Goal: Task Accomplishment & Management: Manage account settings

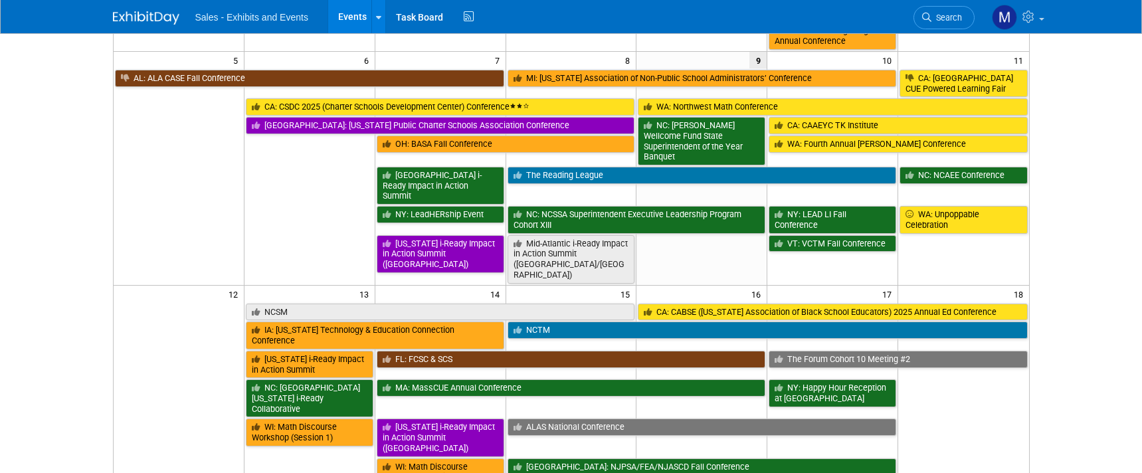
scroll to position [264, 0]
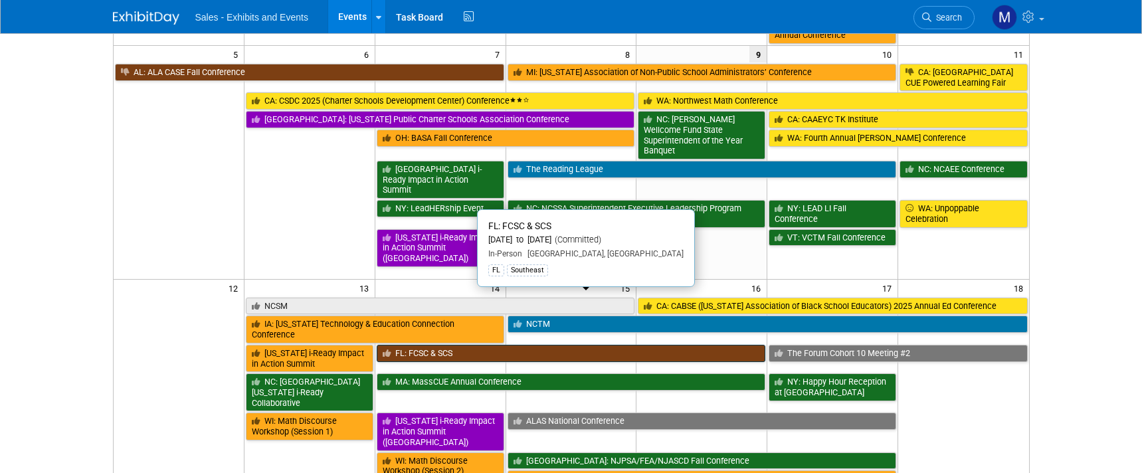
click at [470, 345] on link "FL: FCSC & SCS" at bounding box center [571, 353] width 389 height 17
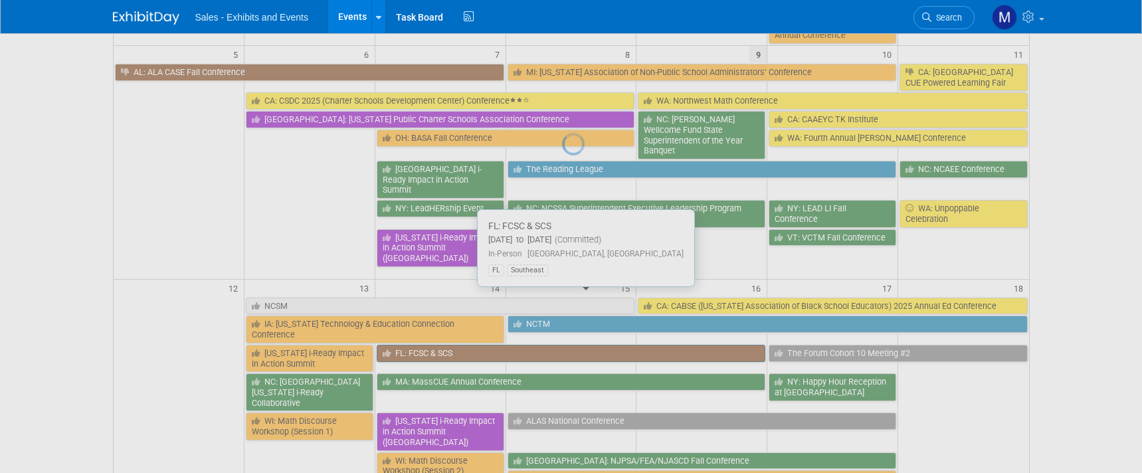
click at [562, 296] on div at bounding box center [571, 236] width 19 height 473
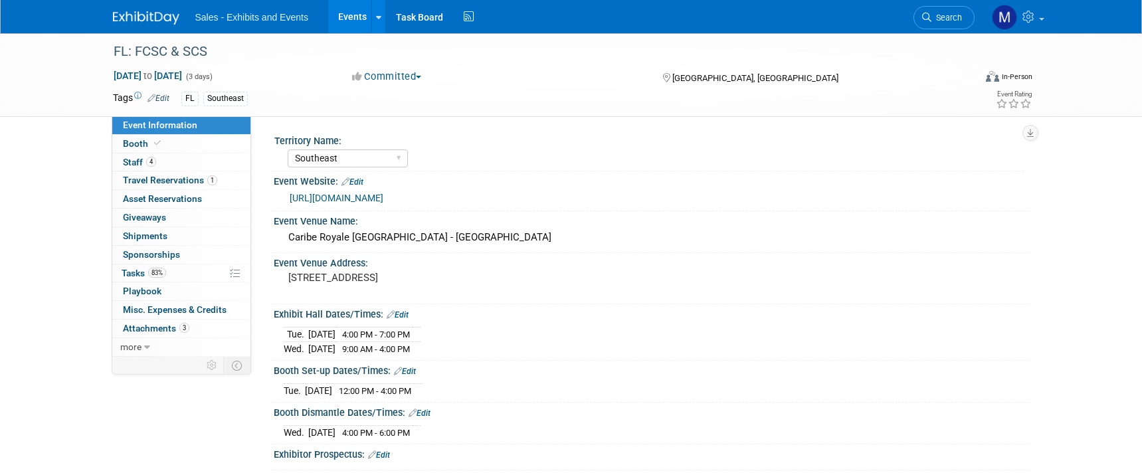
select select "Southeast"
click at [181, 163] on link "4 Staff 4" at bounding box center [181, 162] width 138 height 18
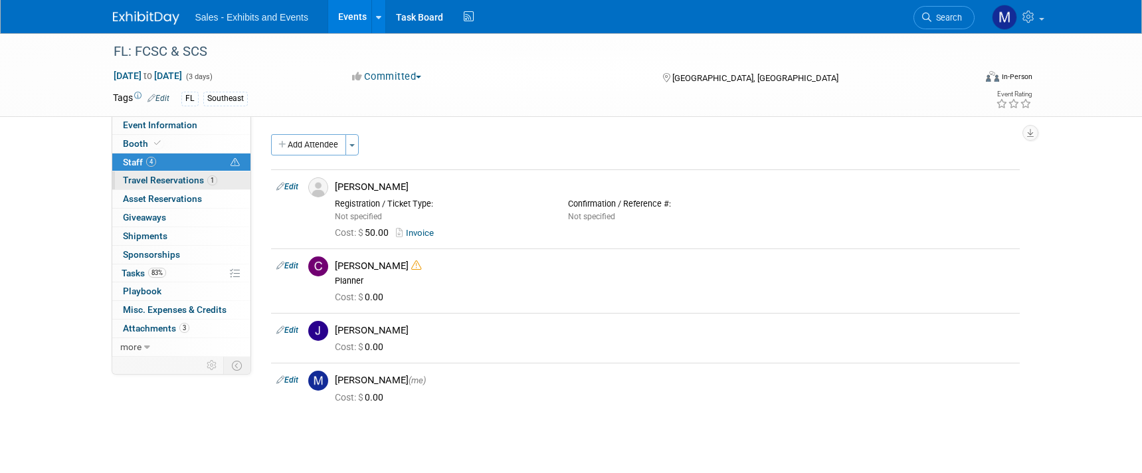
click at [180, 175] on span "Travel Reservations 1" at bounding box center [170, 180] width 94 height 11
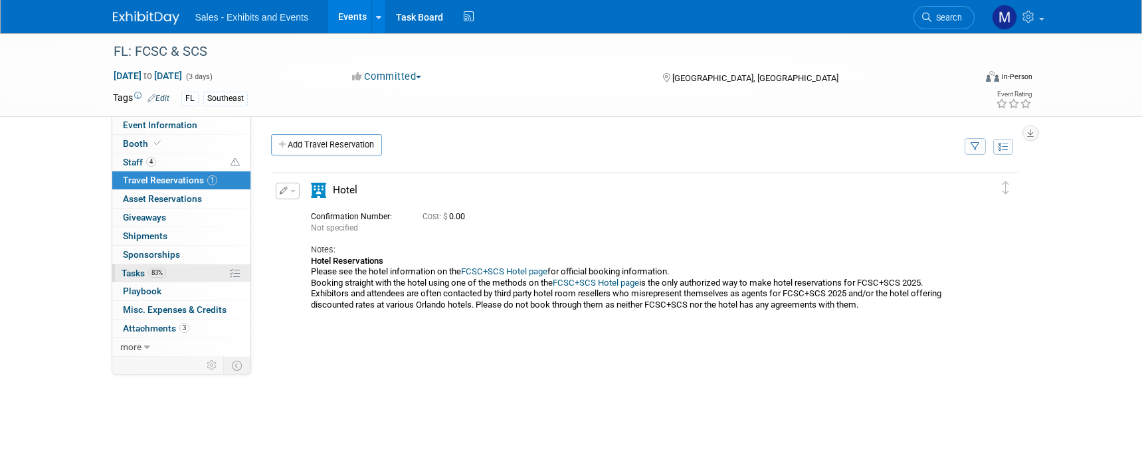
click at [167, 270] on link "83% Tasks 83%" at bounding box center [181, 273] width 138 height 18
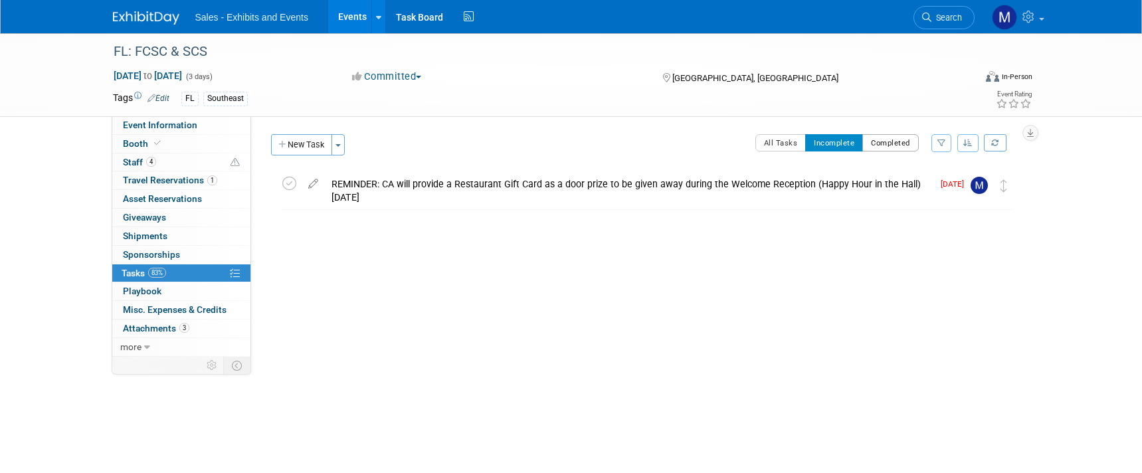
click at [882, 139] on button "Completed" at bounding box center [890, 142] width 56 height 17
